Goal: Check status: Check status

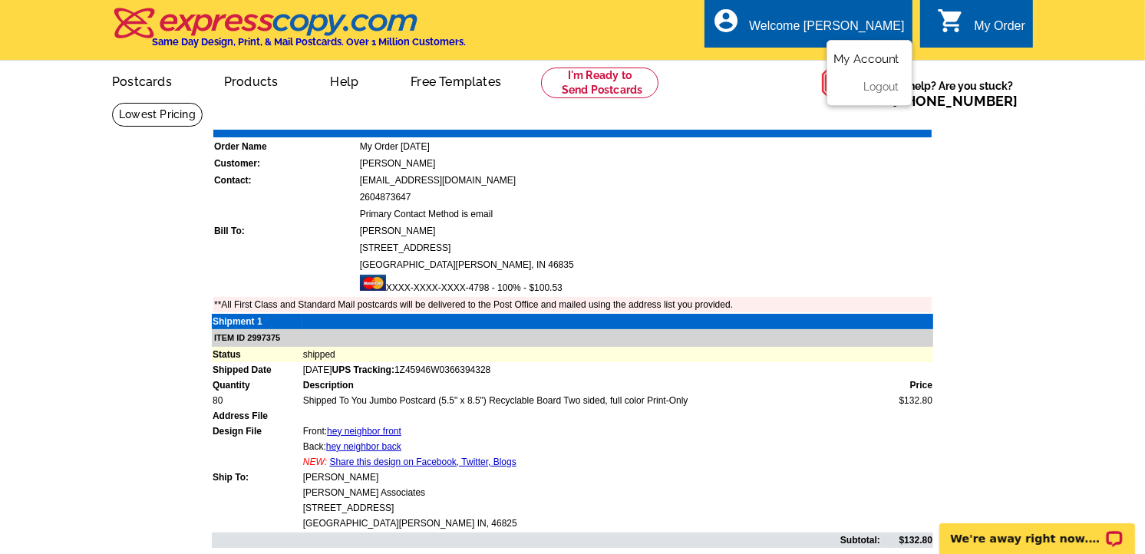
click at [860, 57] on link "My Account" at bounding box center [866, 59] width 66 height 14
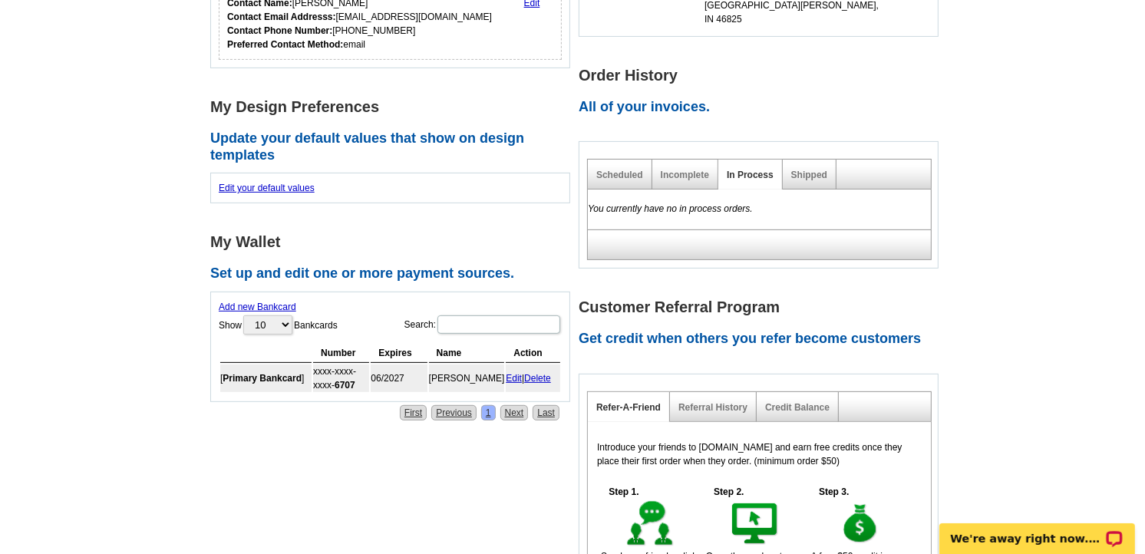
scroll to position [255, 0]
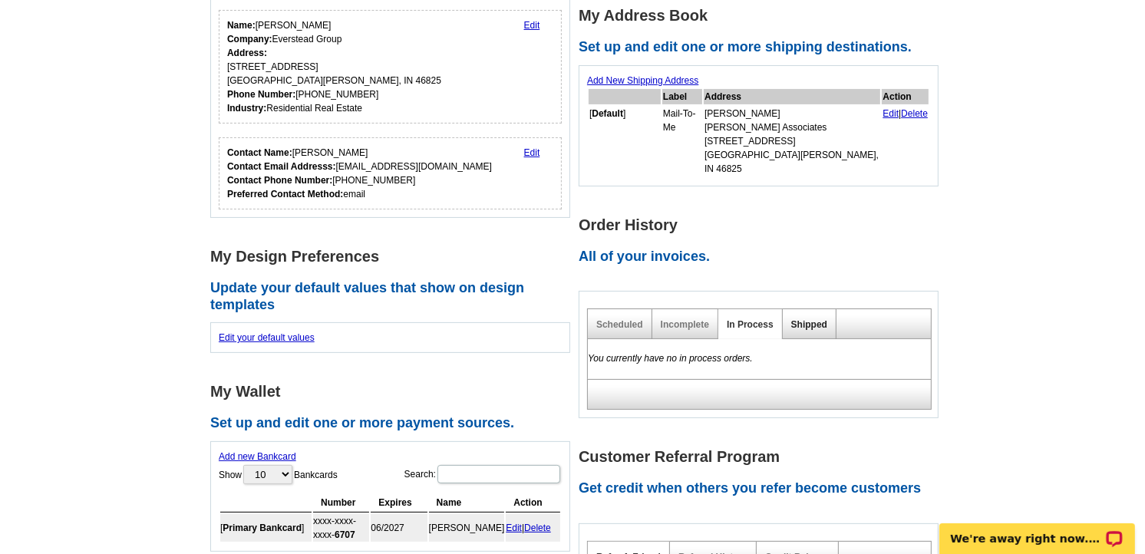
click at [821, 319] on link "Shipped" at bounding box center [809, 324] width 36 height 11
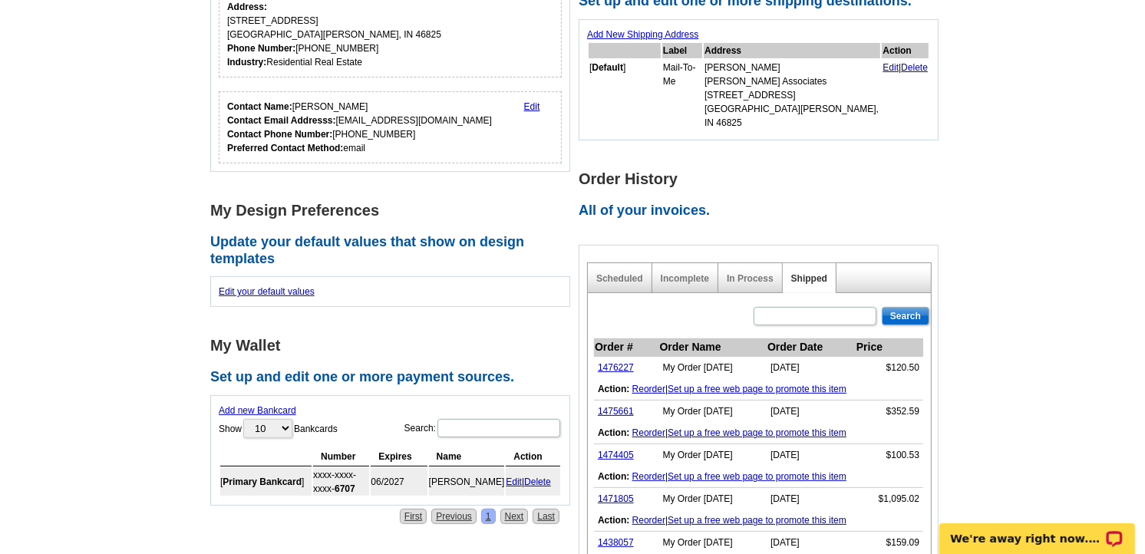
scroll to position [341, 0]
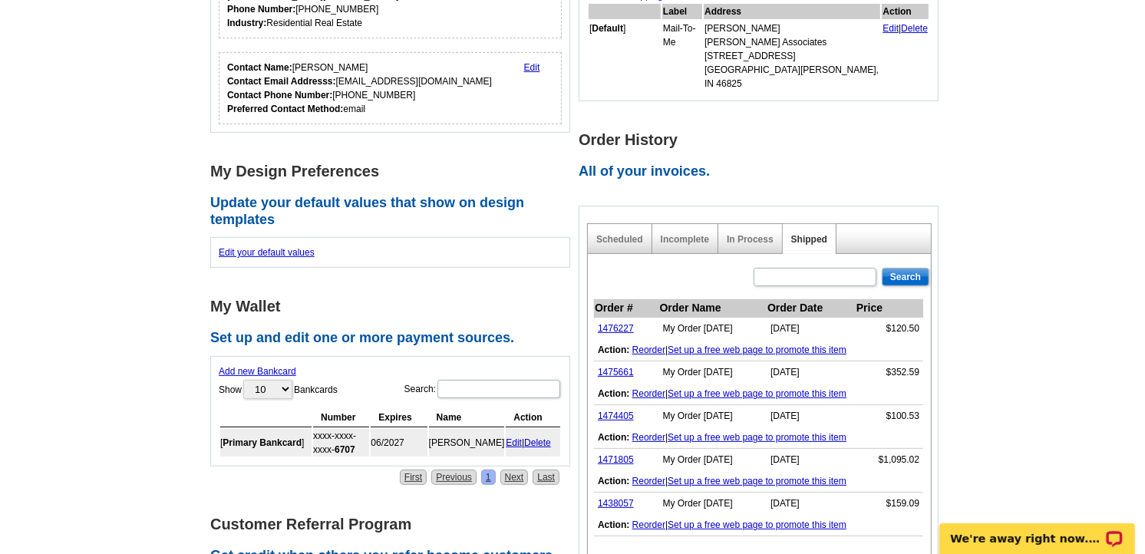
click at [621, 318] on td "1476227" at bounding box center [626, 329] width 65 height 22
click at [621, 323] on link "1476227" at bounding box center [616, 328] width 36 height 11
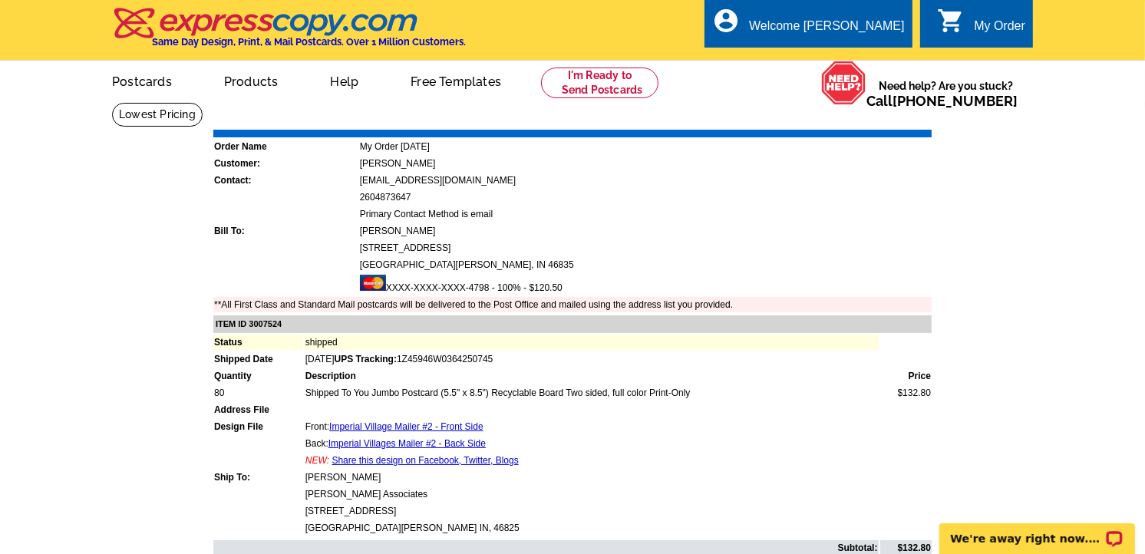
drag, startPoint x: 518, startPoint y: 348, endPoint x: 424, endPoint y: 351, distance: 93.6
click at [424, 354] on span "UPS Tracking: 1Z45946W0364250745" at bounding box center [413, 359] width 159 height 11
copy span "1Z45946W0364250745"
